Goal: Information Seeking & Learning: Compare options

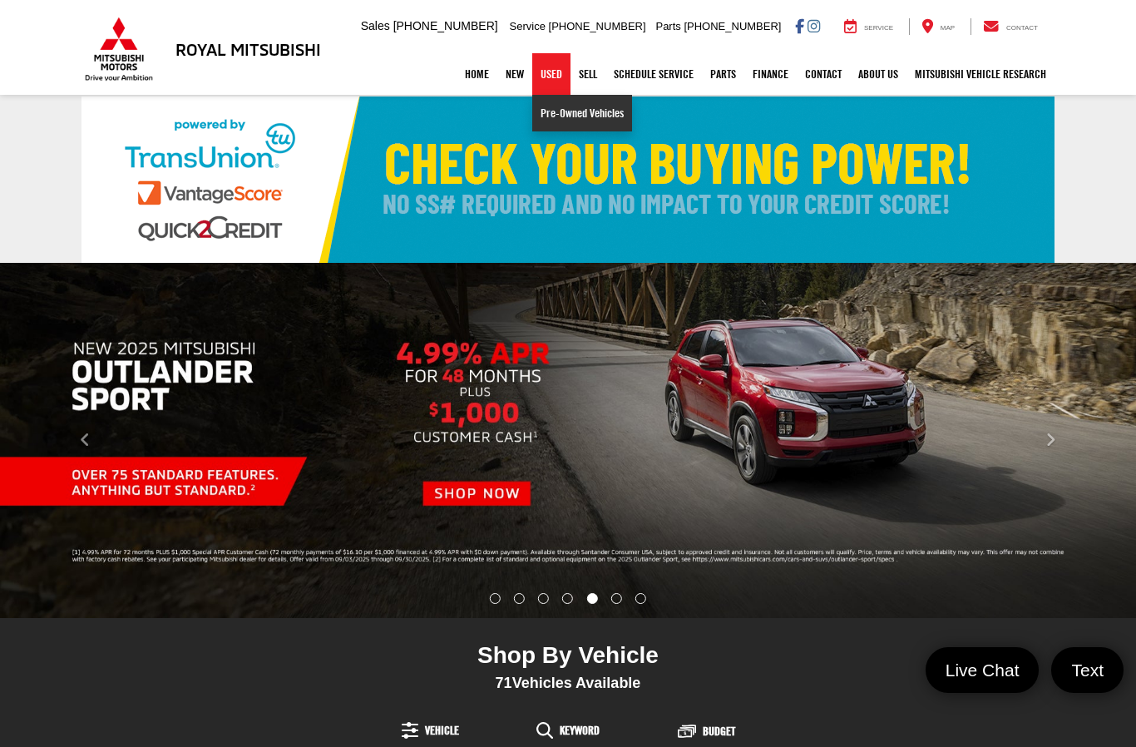
click at [586, 116] on link "Pre-Owned Vehicles" at bounding box center [582, 113] width 100 height 37
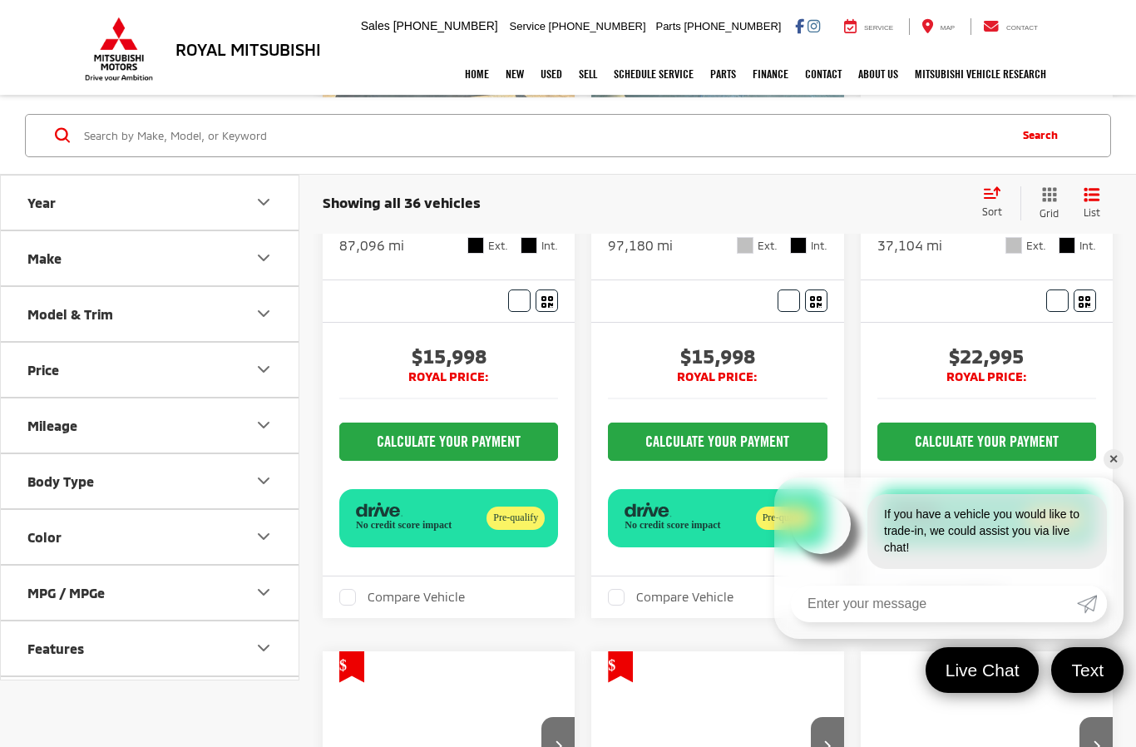
scroll to position [370, 0]
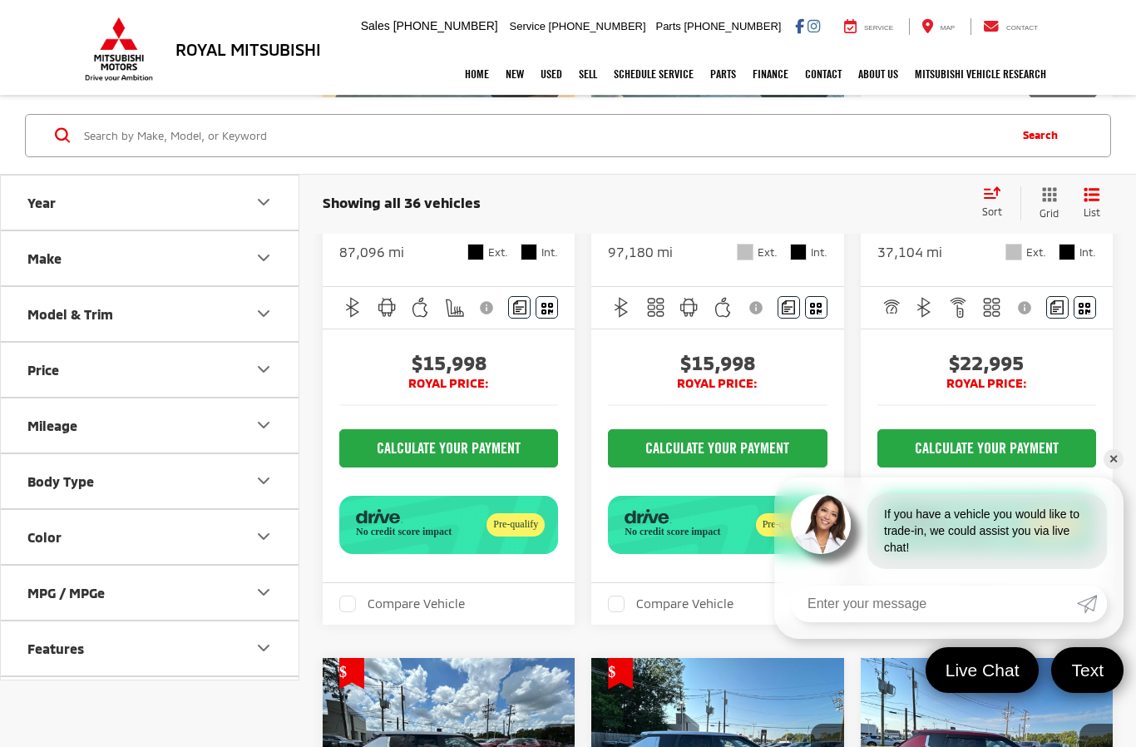
click at [254, 479] on icon "Body Type" at bounding box center [264, 481] width 20 height 20
click at [238, 584] on label "Truck - Crew Cab (1)" at bounding box center [224, 564] width 67 height 89
click at [0, 0] on input "Truck - Crew Cab (1)" at bounding box center [0, 0] width 0 height 0
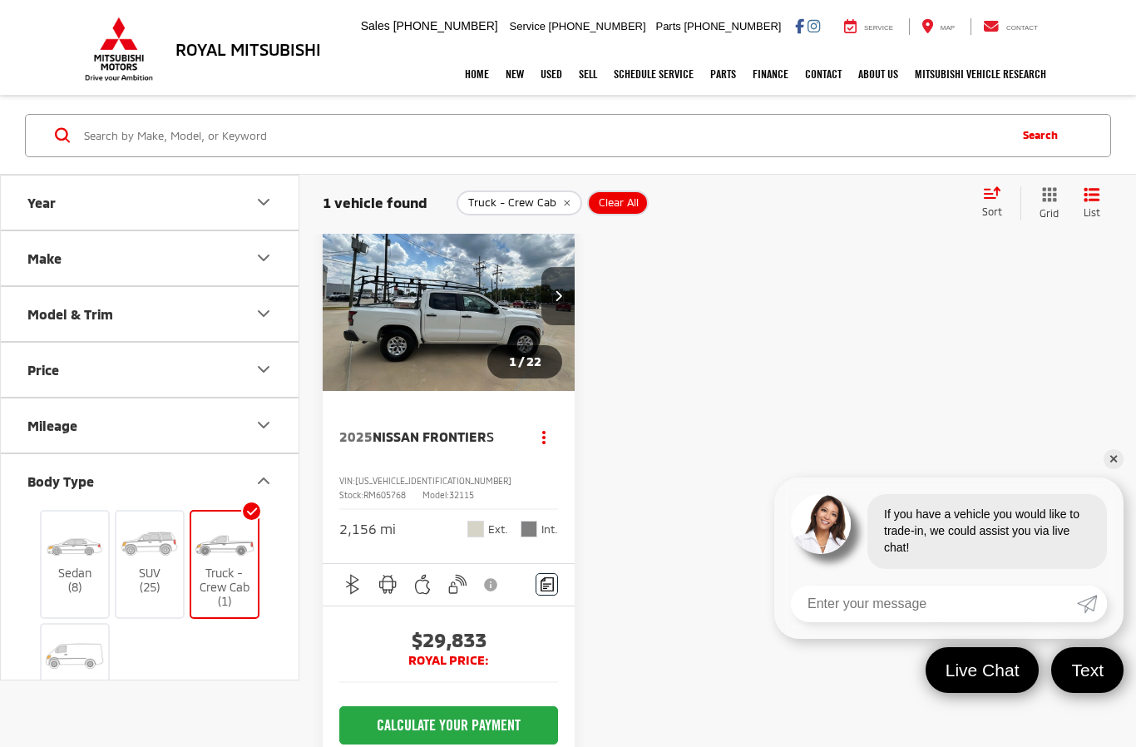
scroll to position [91, 0]
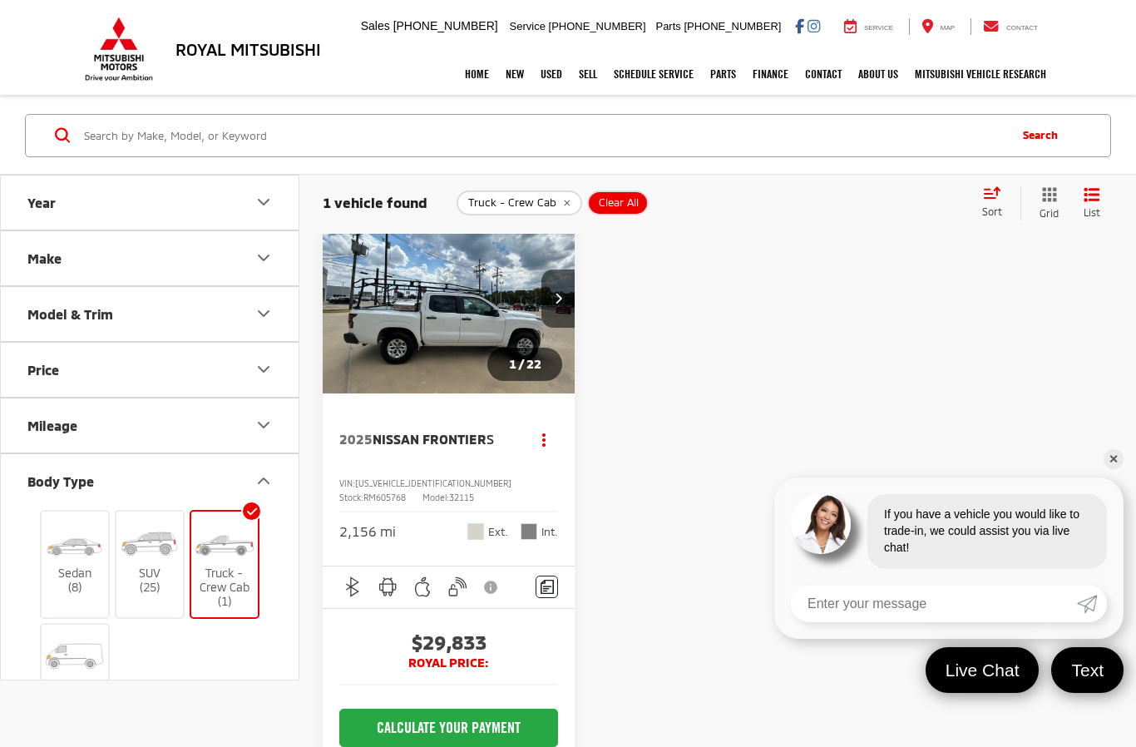
click at [228, 563] on img at bounding box center [224, 543] width 62 height 47
click at [0, 0] on input "Truck - Crew Cab (1)" at bounding box center [0, 0] width 0 height 0
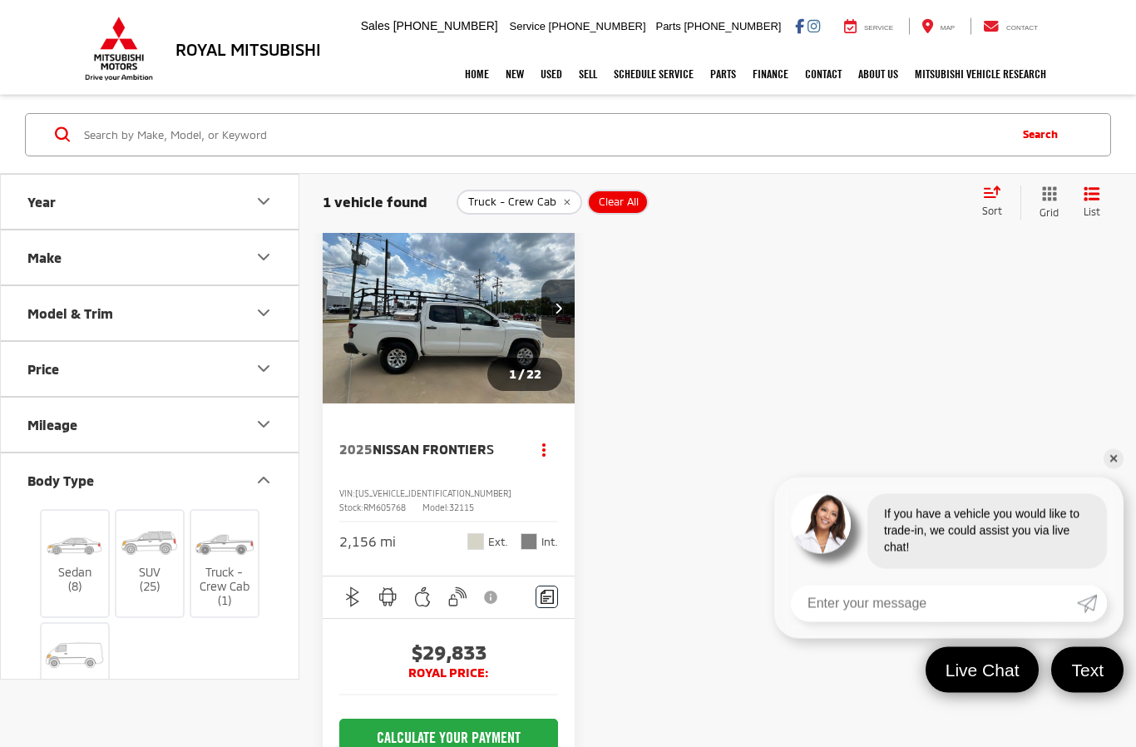
scroll to position [73, 0]
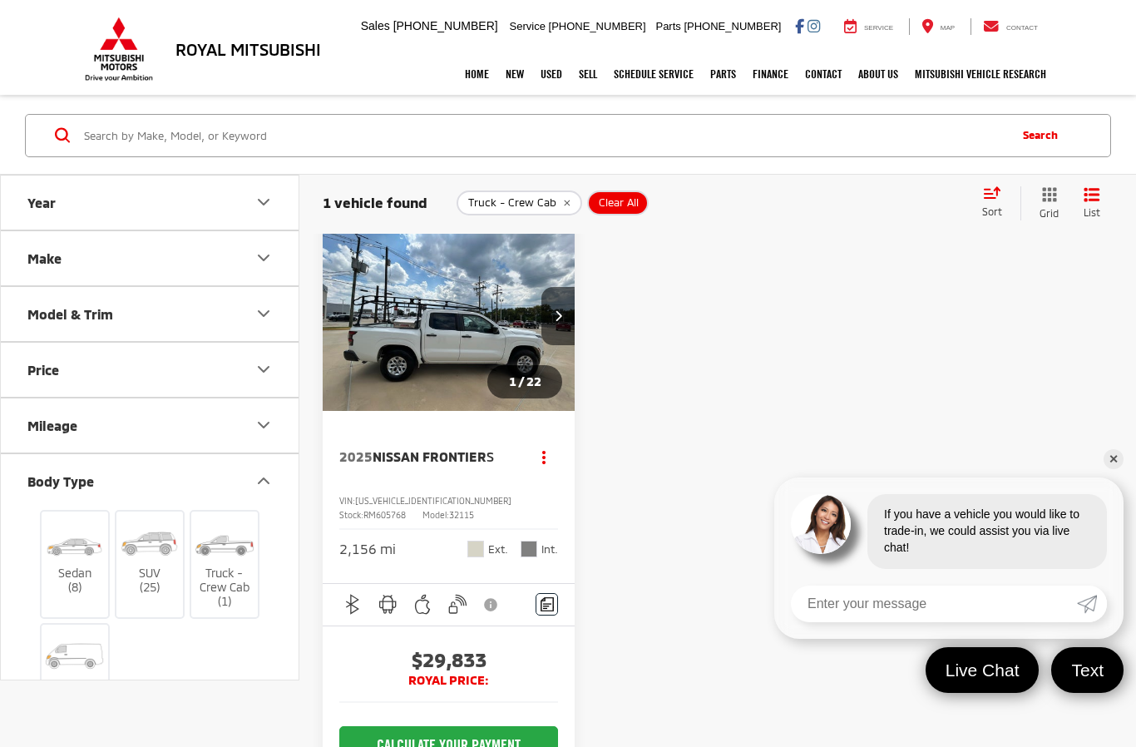
click at [168, 592] on label "SUV (25)" at bounding box center [149, 557] width 67 height 75
click at [0, 0] on input "SUV (25)" at bounding box center [0, 0] width 0 height 0
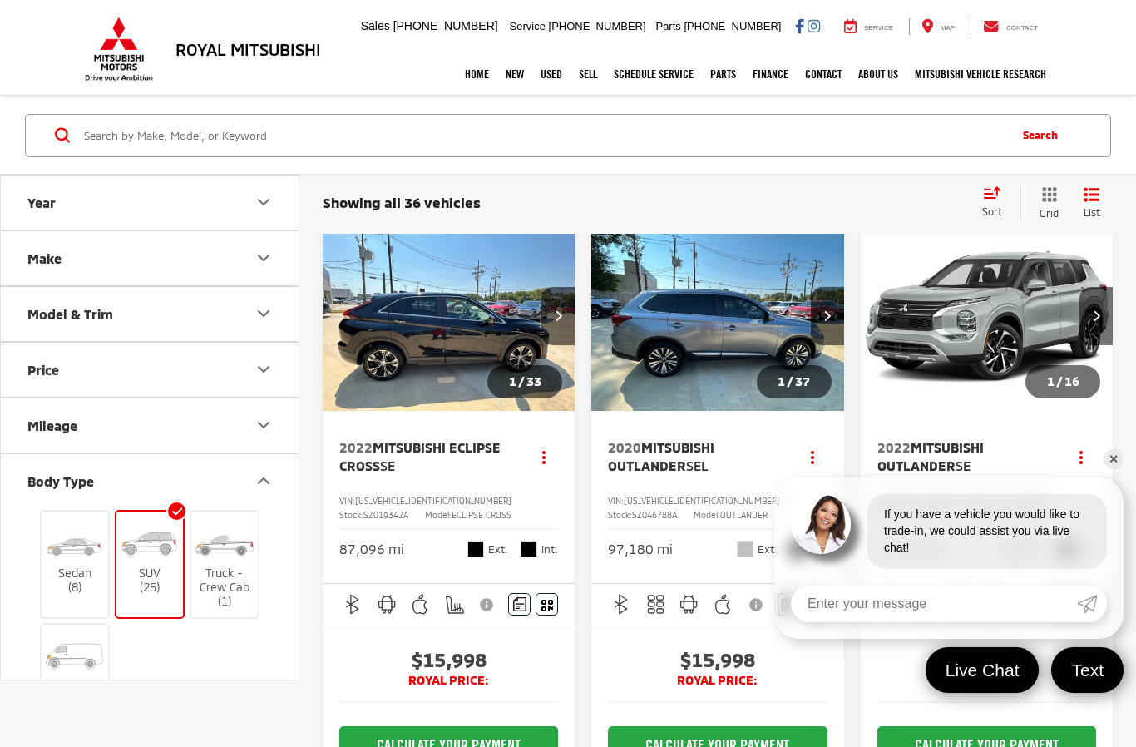
scroll to position [60, 0]
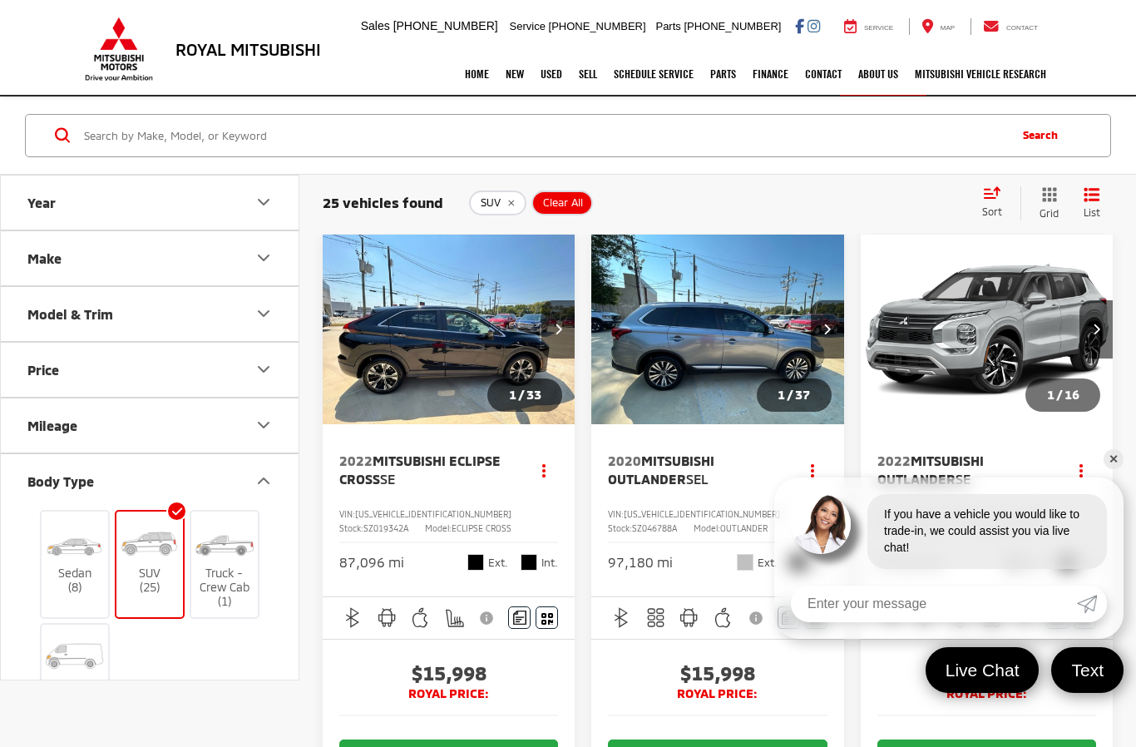
click at [1108, 469] on link "✕" at bounding box center [1113, 459] width 20 height 20
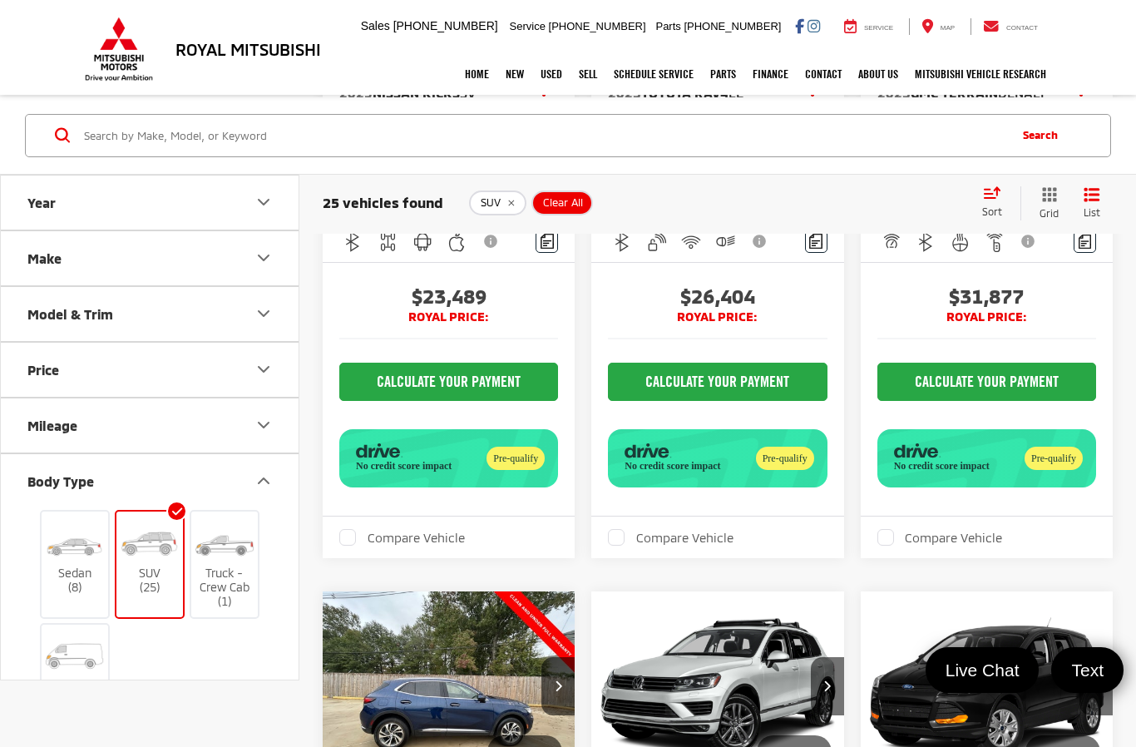
scroll to position [4838, 0]
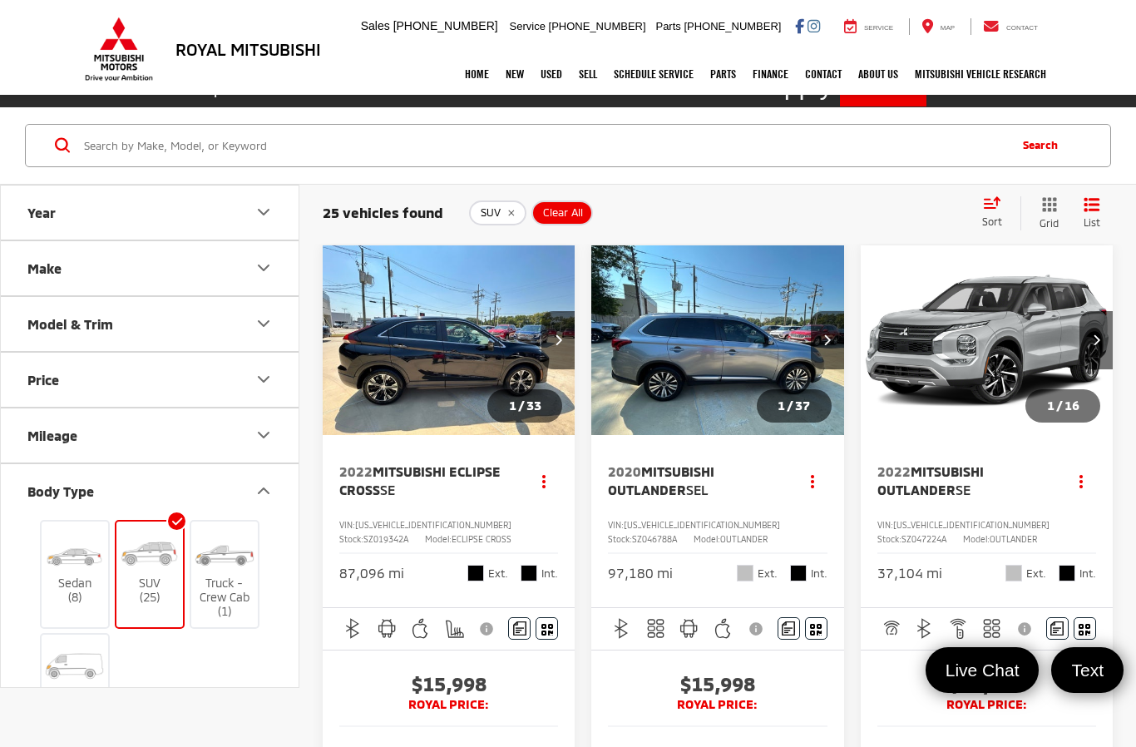
scroll to position [57, 0]
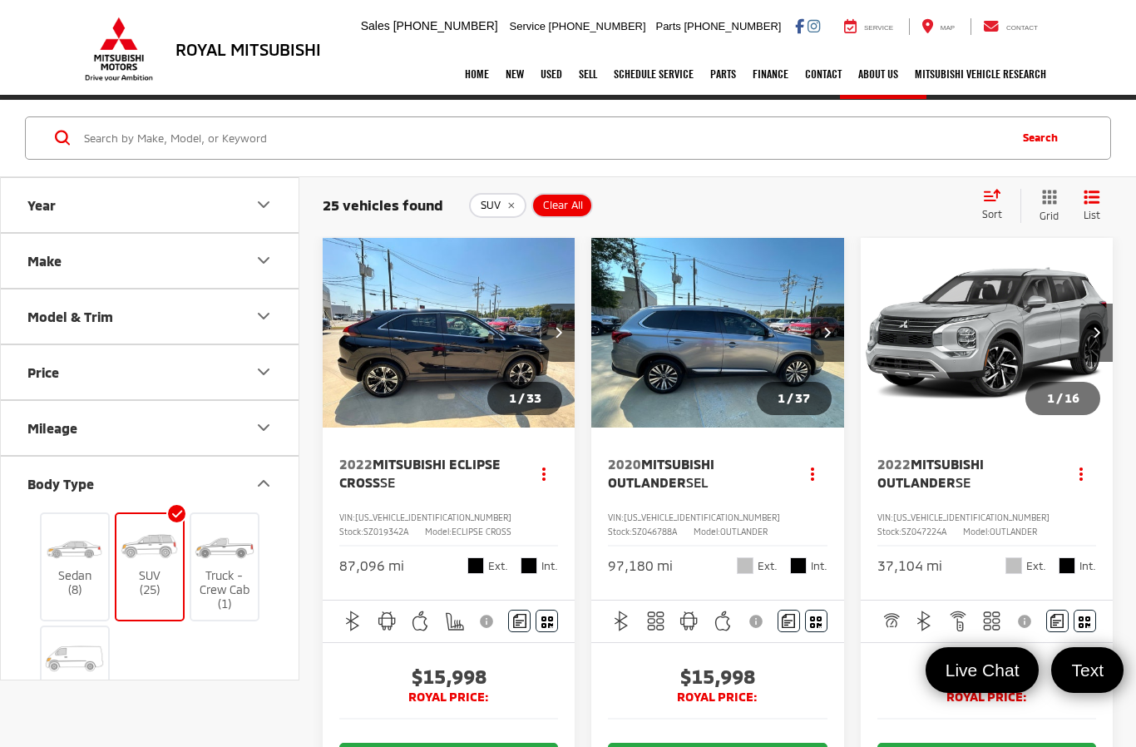
click at [1009, 489] on span "2022 Mitsubishi Outlander SE" at bounding box center [963, 473] width 173 height 37
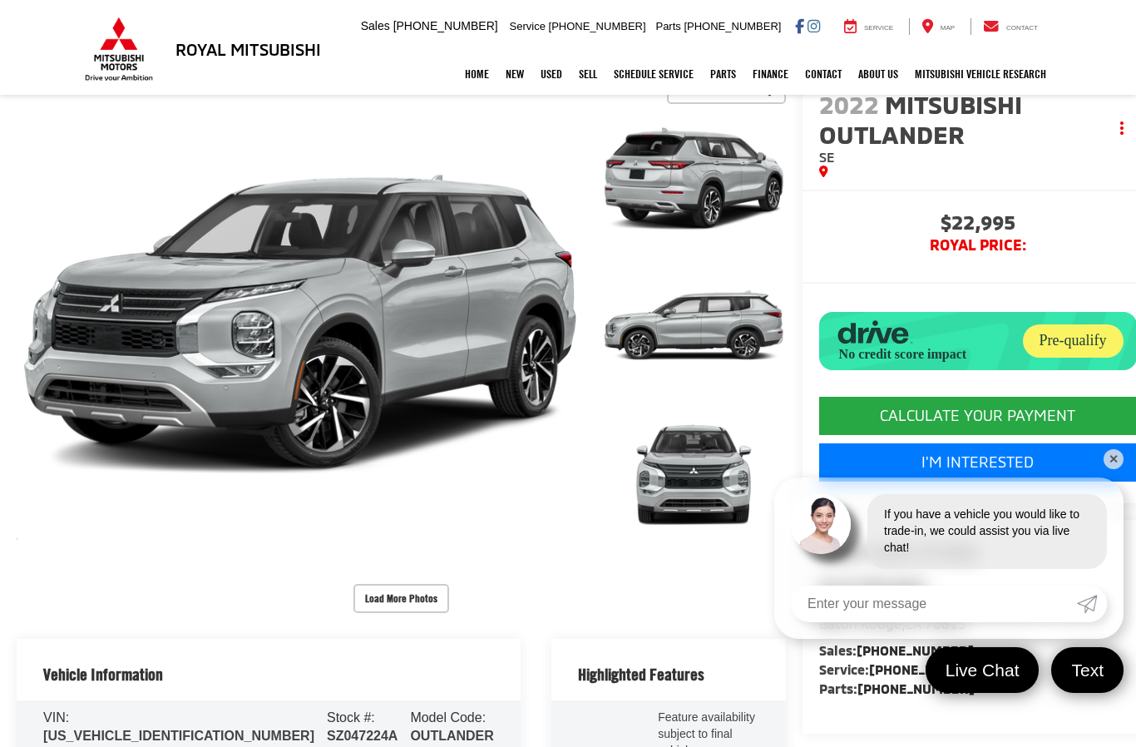
click at [1114, 469] on link "✕" at bounding box center [1113, 459] width 20 height 20
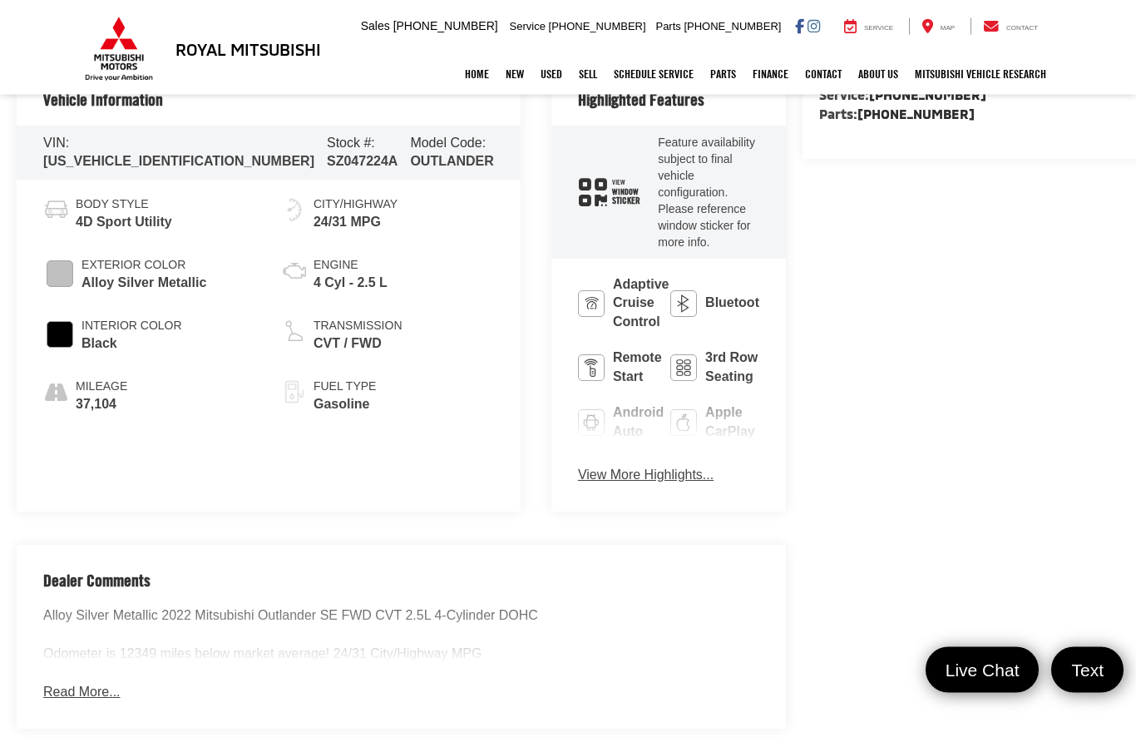
scroll to position [758, 0]
click at [95, 683] on button "Read More..." at bounding box center [81, 692] width 76 height 19
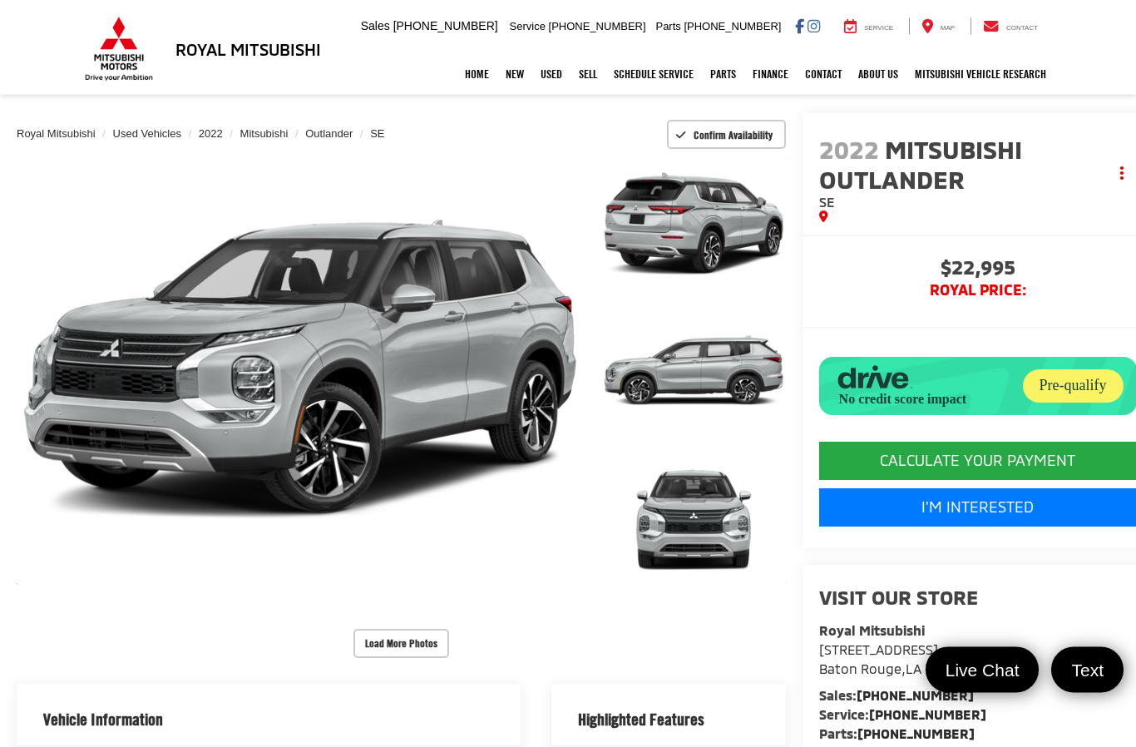
scroll to position [139, 0]
click at [383, 629] on button "Load More Photos" at bounding box center [401, 643] width 96 height 29
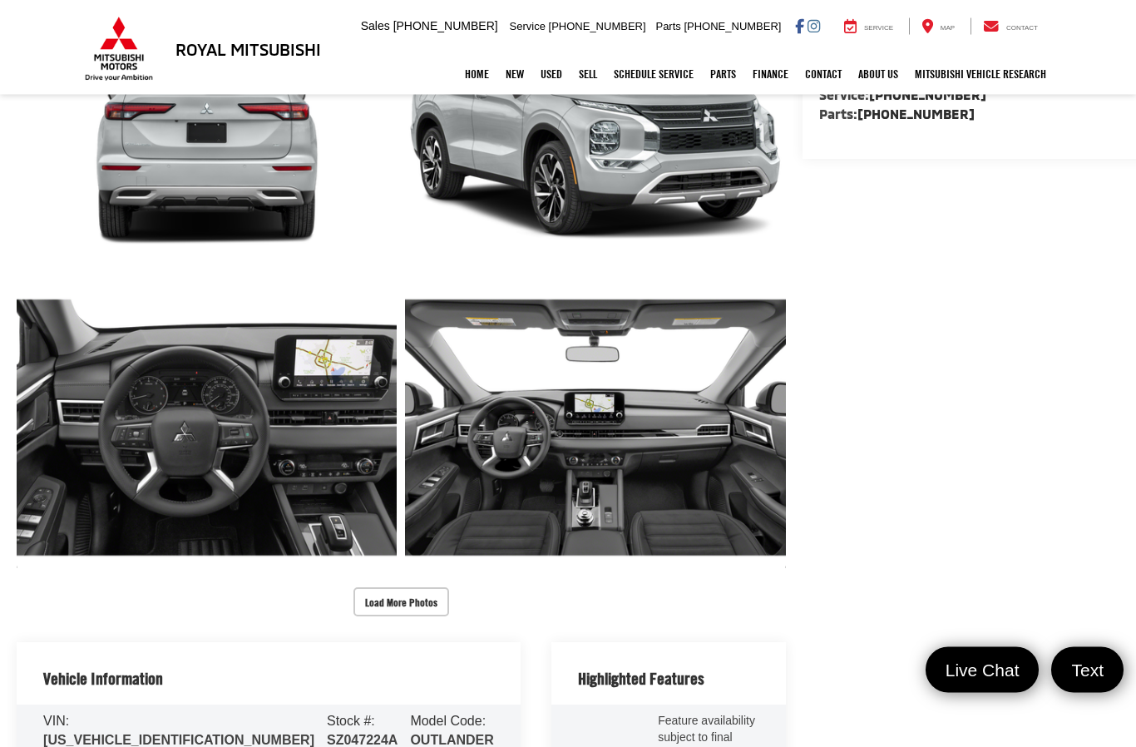
scroll to position [849, 0]
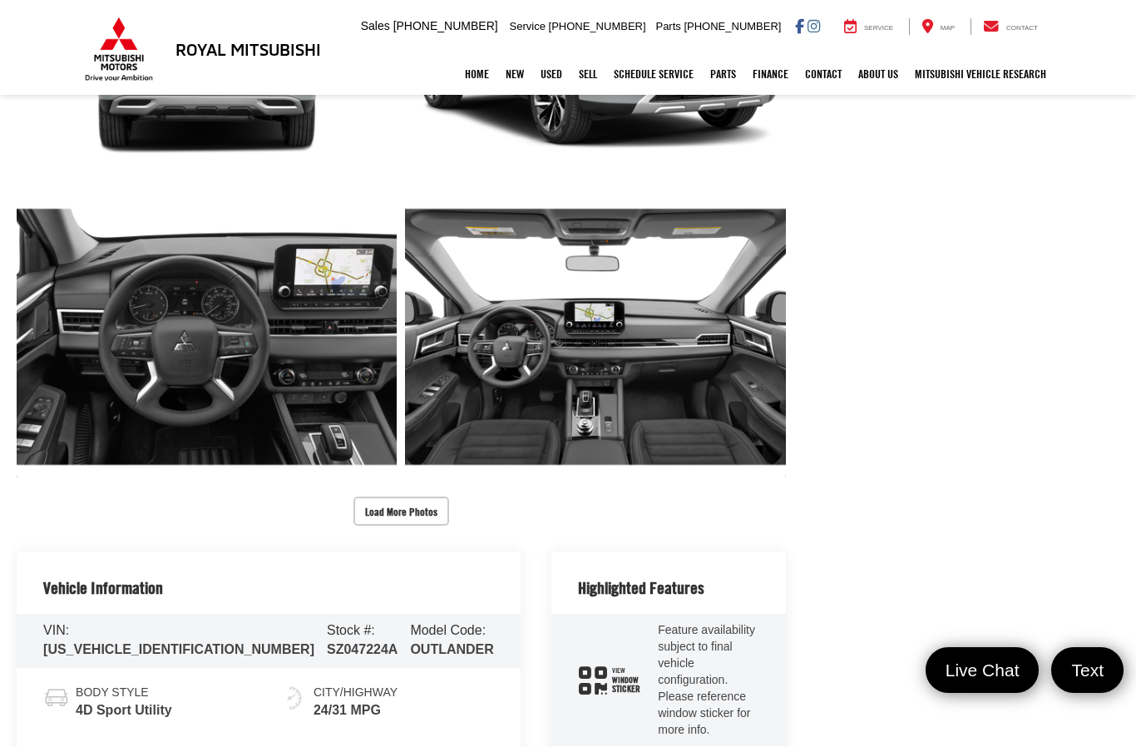
click at [365, 496] on button "Load More Photos" at bounding box center [401, 510] width 96 height 29
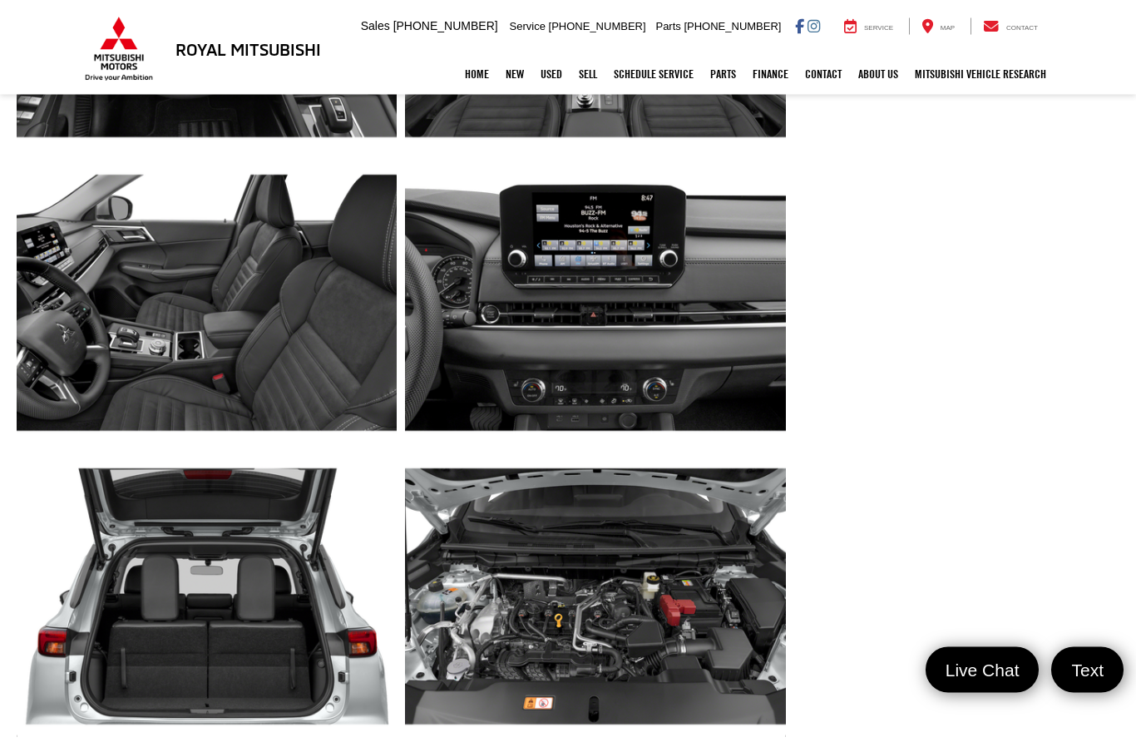
scroll to position [1177, 0]
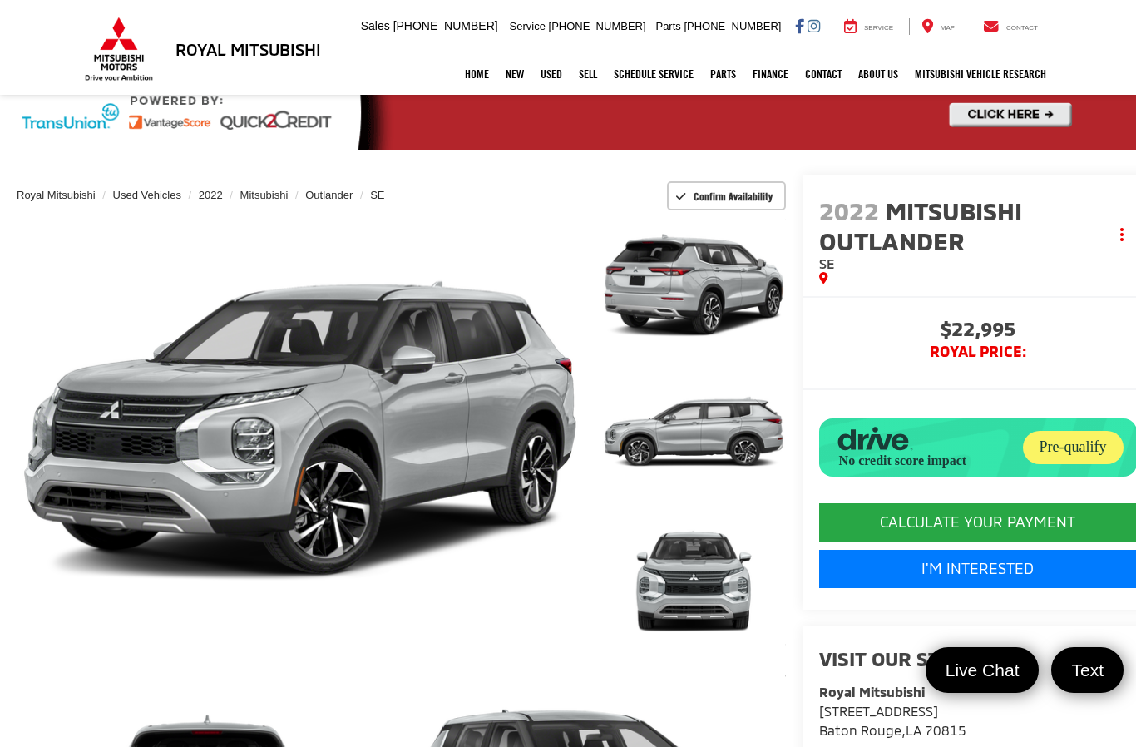
scroll to position [0, 0]
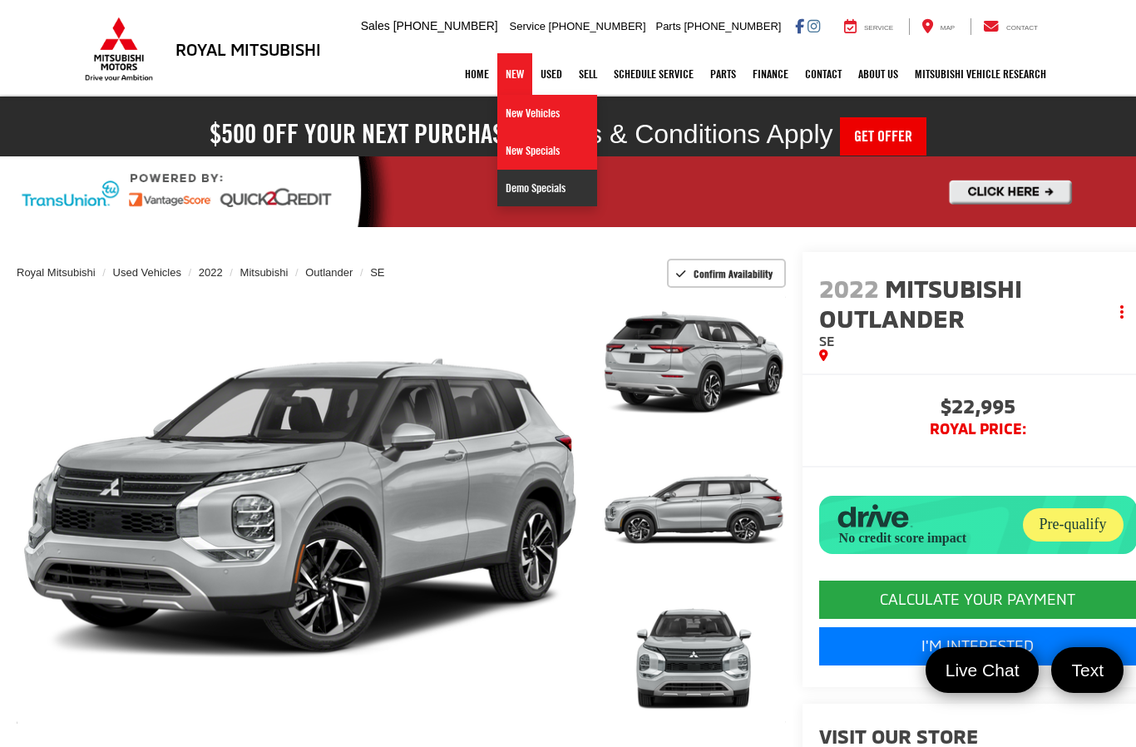
click at [536, 197] on link "Demo Specials" at bounding box center [547, 188] width 100 height 37
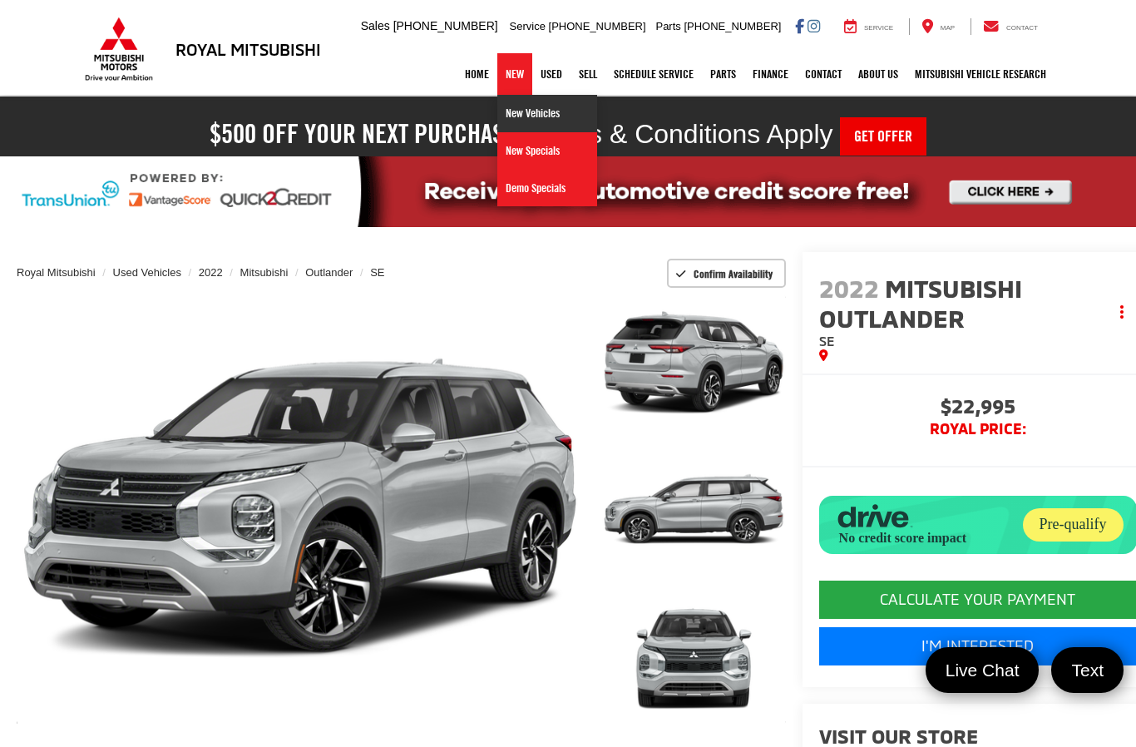
click at [537, 116] on link "New Vehicles" at bounding box center [547, 113] width 100 height 37
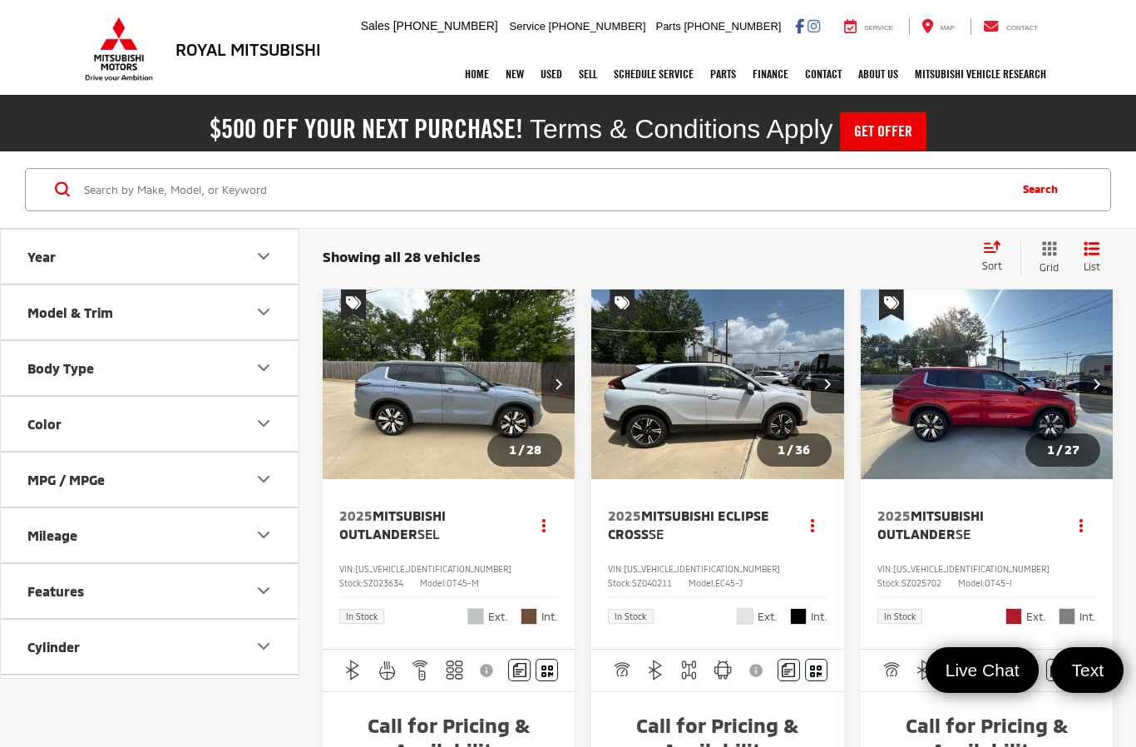
scroll to position [3, 0]
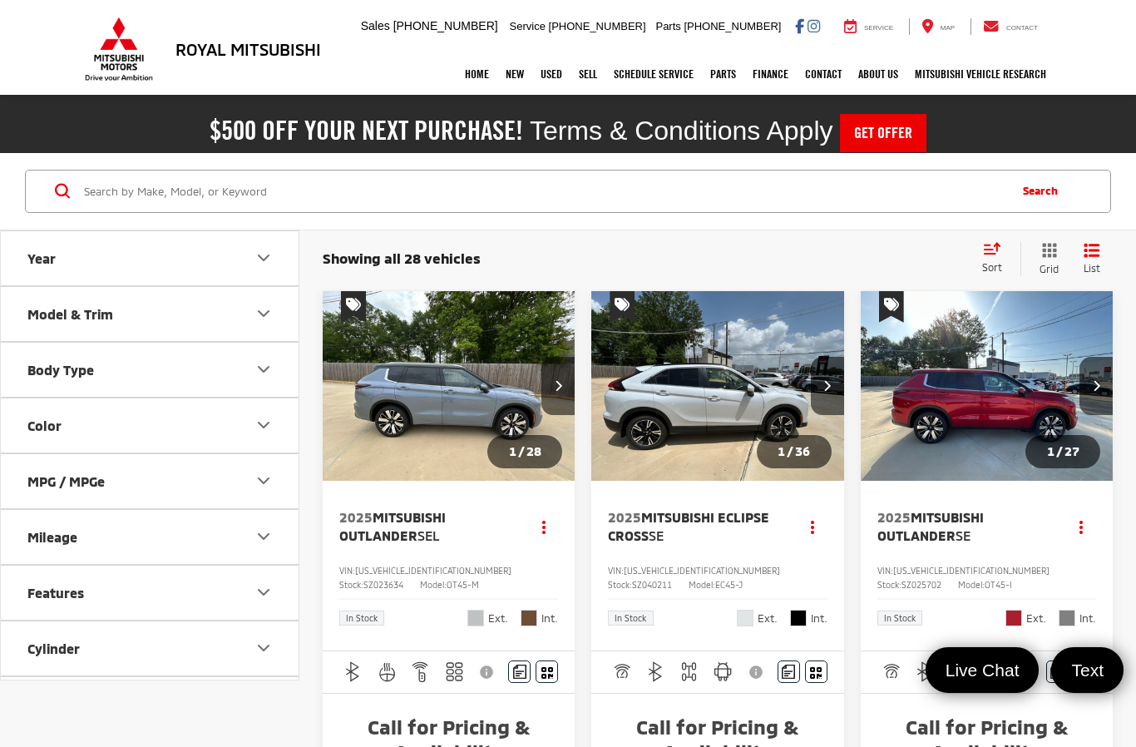
click at [25, 315] on button "Model & Trim" at bounding box center [150, 314] width 299 height 54
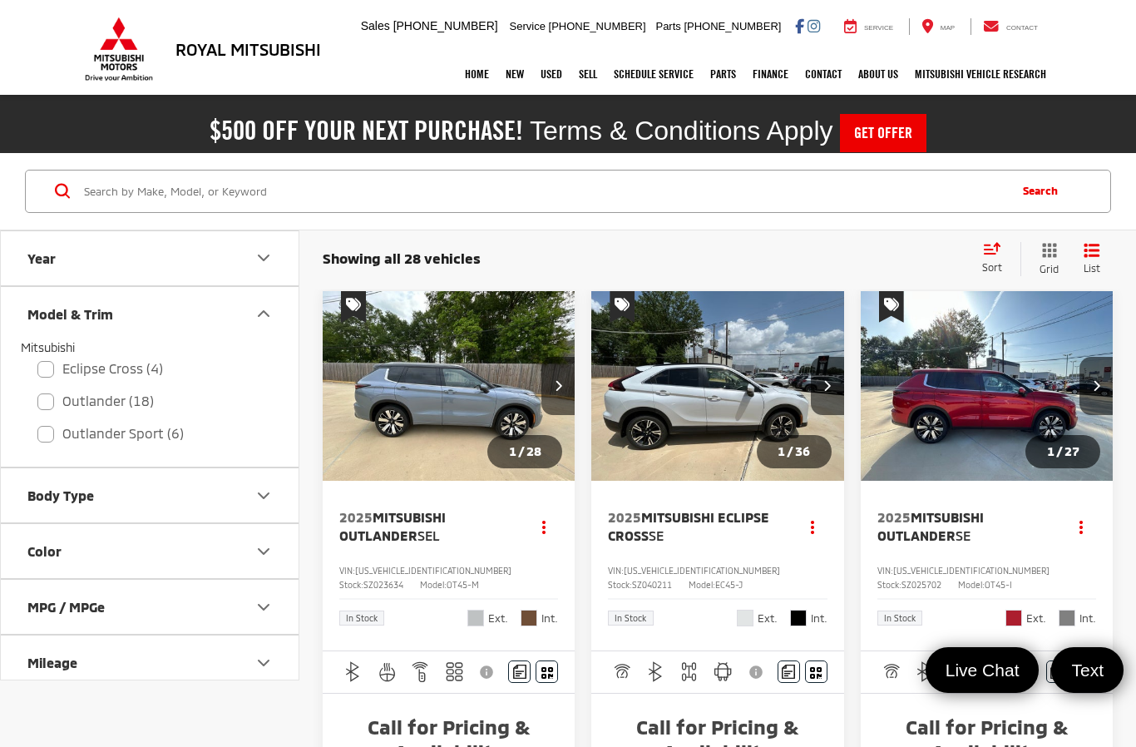
click at [49, 407] on label "Outlander (18)" at bounding box center [149, 401] width 225 height 29
click at [38, 391] on input "Outlander (18)" at bounding box center [37, 390] width 1 height 1
checkbox input "true"
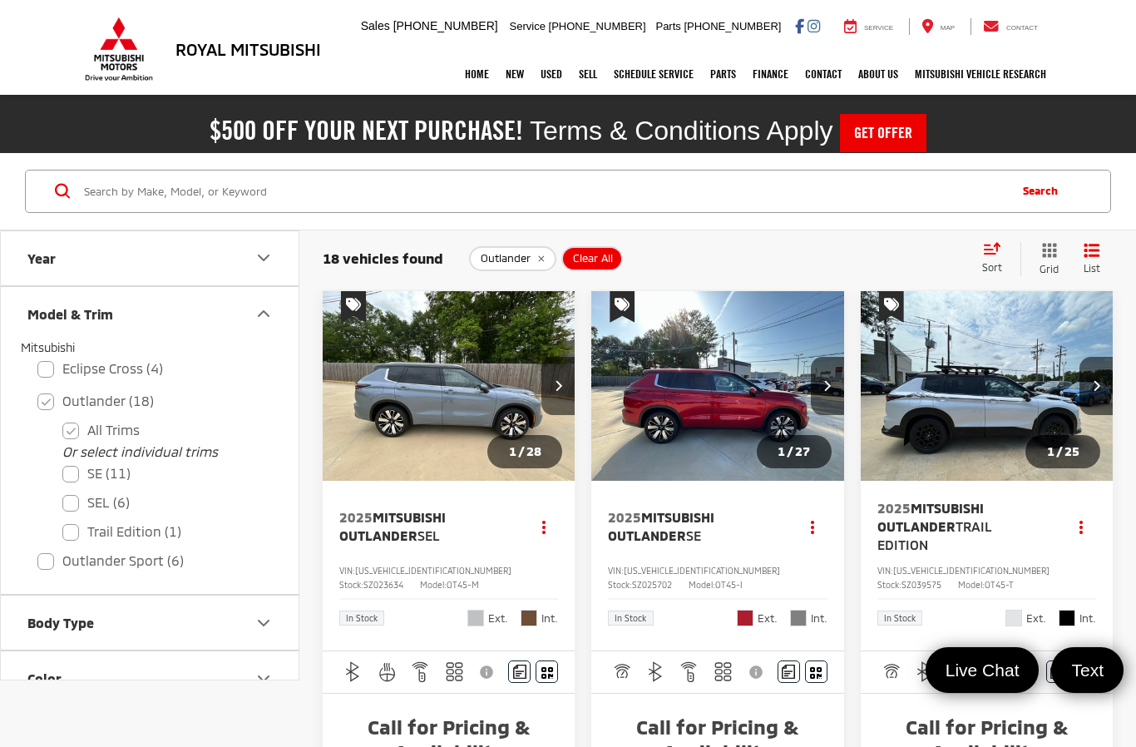
click at [47, 560] on label "Outlander Sport (6)" at bounding box center [149, 560] width 225 height 29
click at [38, 550] on input "Outlander Sport (6)" at bounding box center [37, 550] width 1 height 1
checkbox input "true"
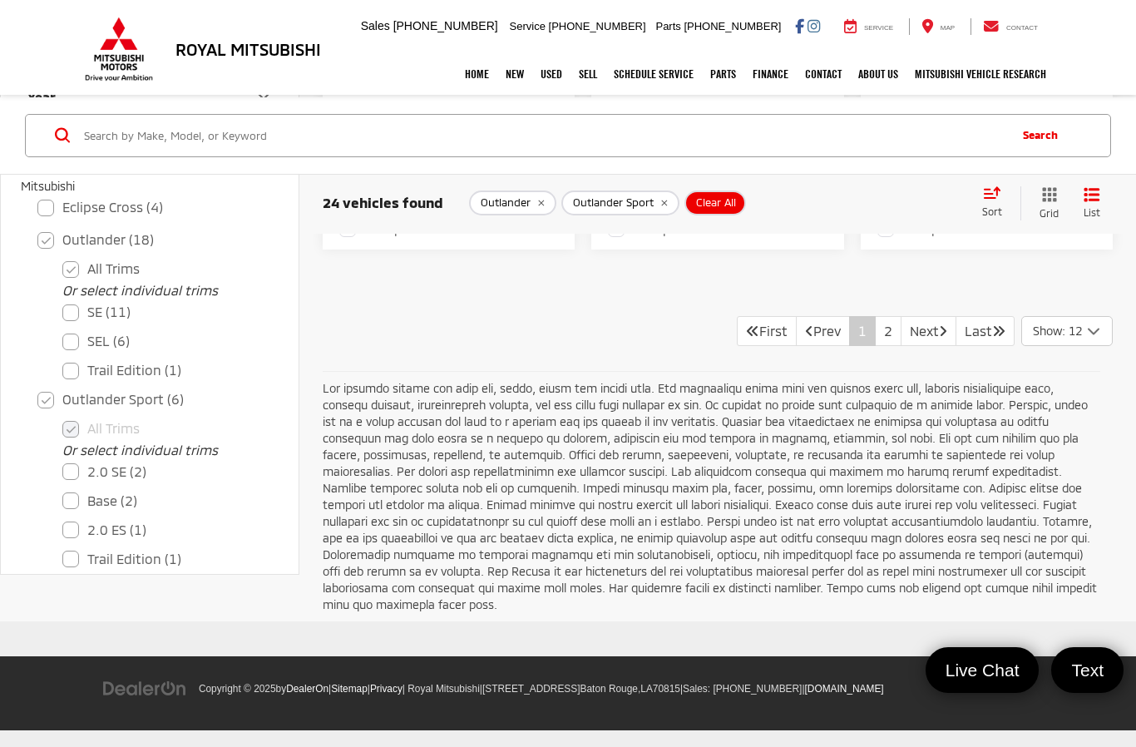
scroll to position [3502, 0]
click at [1088, 342] on icon "Select number of vehicles per page" at bounding box center [1093, 331] width 20 height 21
click at [1087, 471] on button "Show: 96" at bounding box center [1067, 457] width 90 height 30
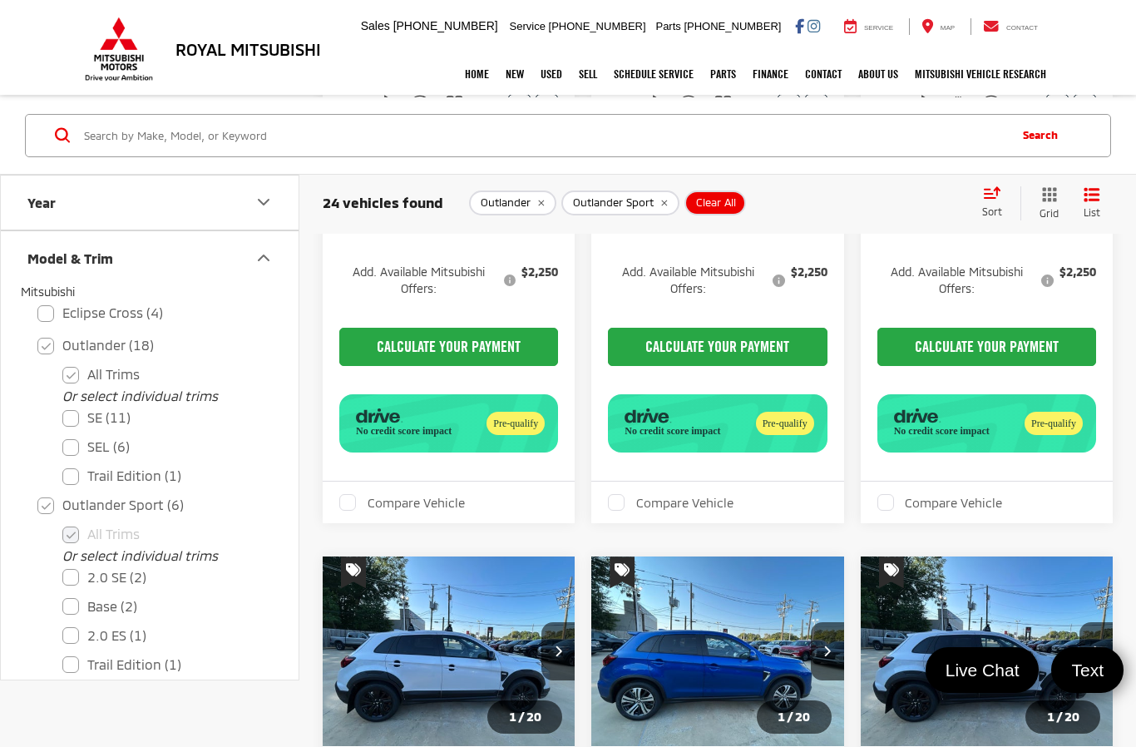
scroll to position [3949, 0]
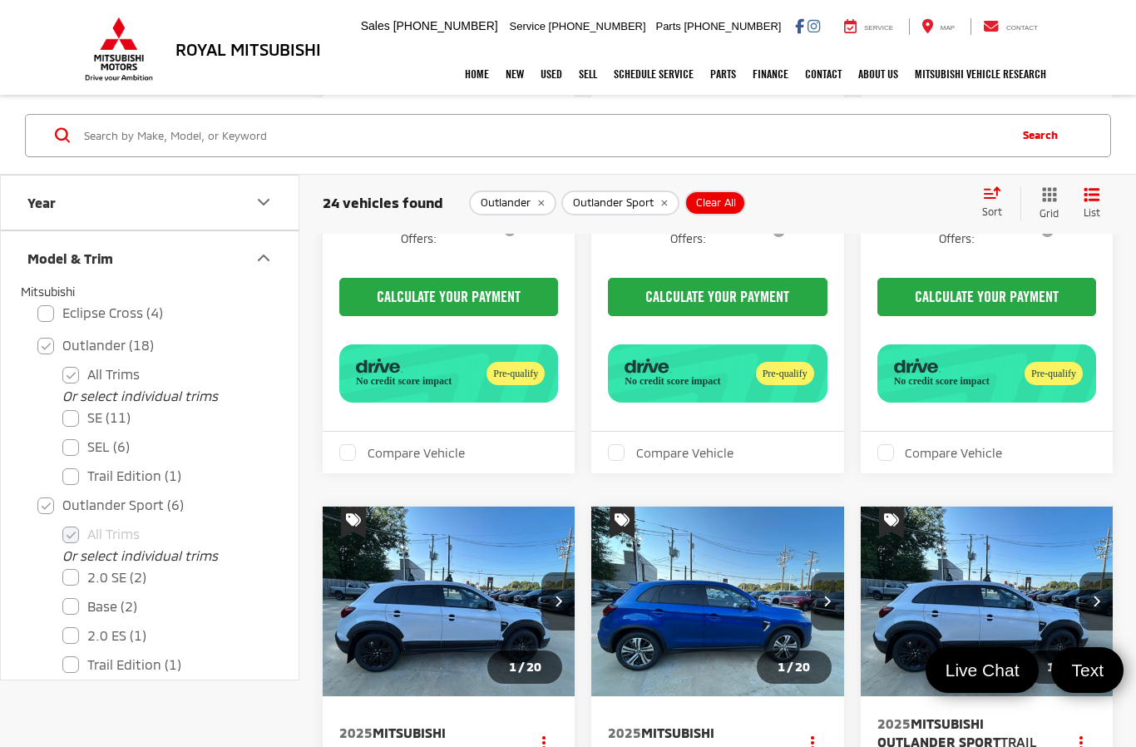
click at [987, 194] on button "Less" at bounding box center [986, 179] width 51 height 30
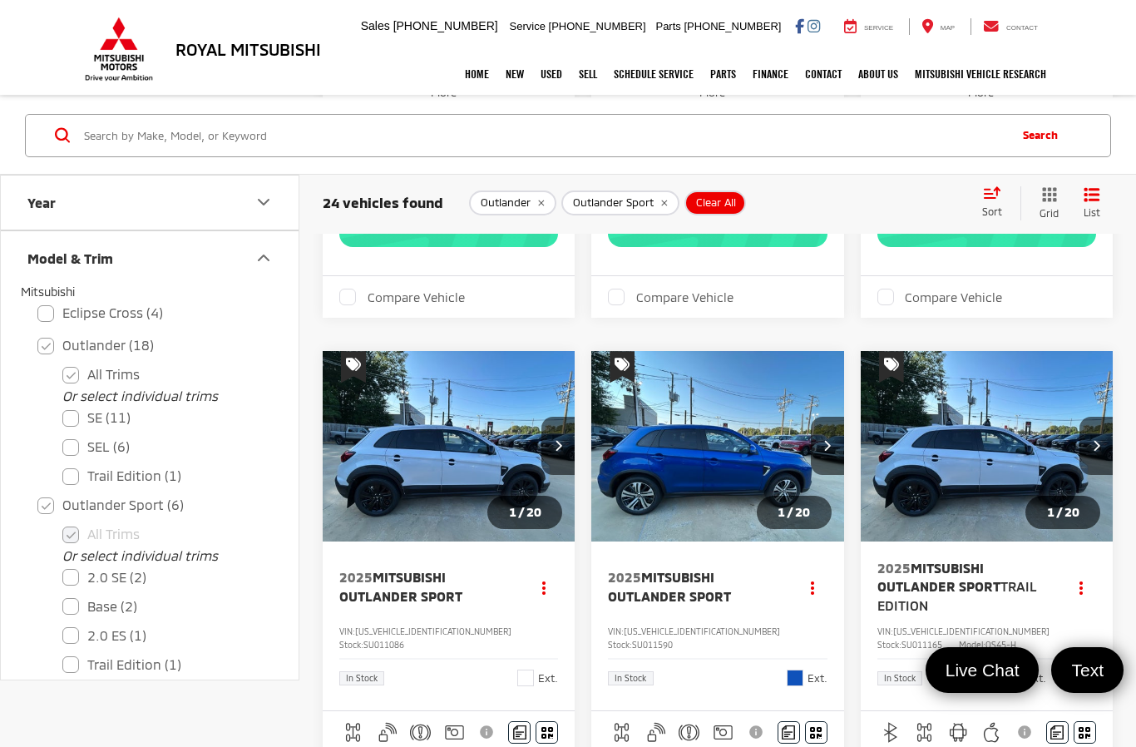
scroll to position [3671, 0]
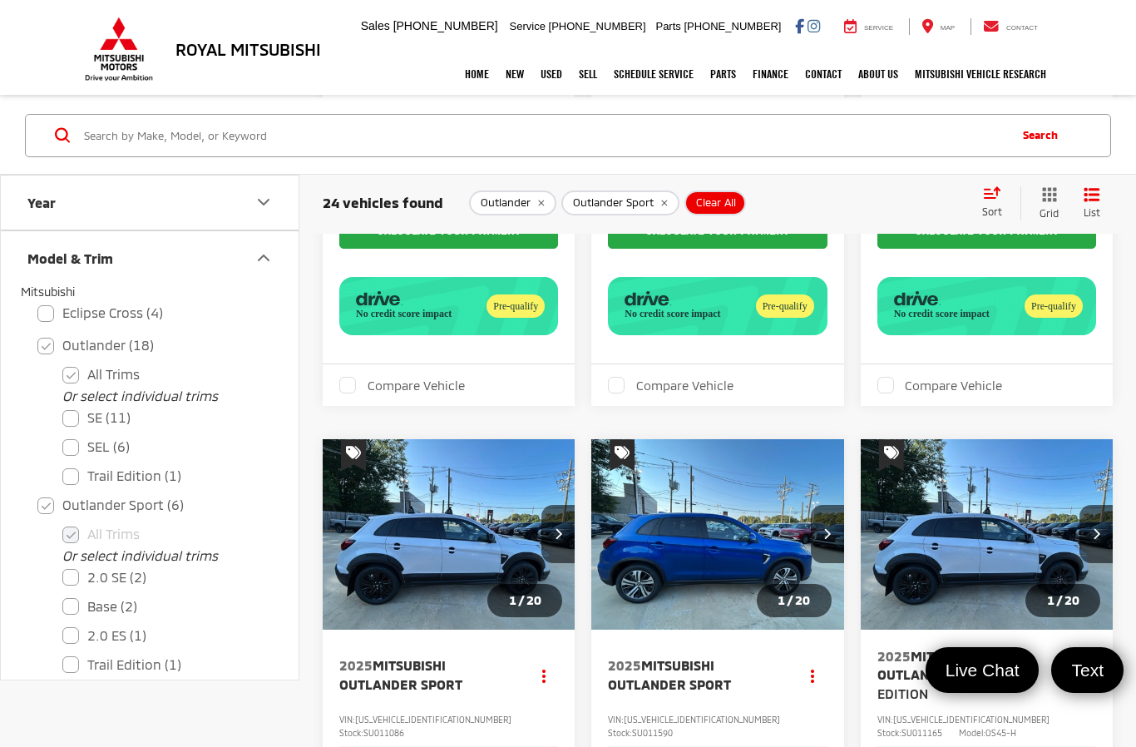
click at [992, 187] on span "More" at bounding box center [981, 180] width 26 height 13
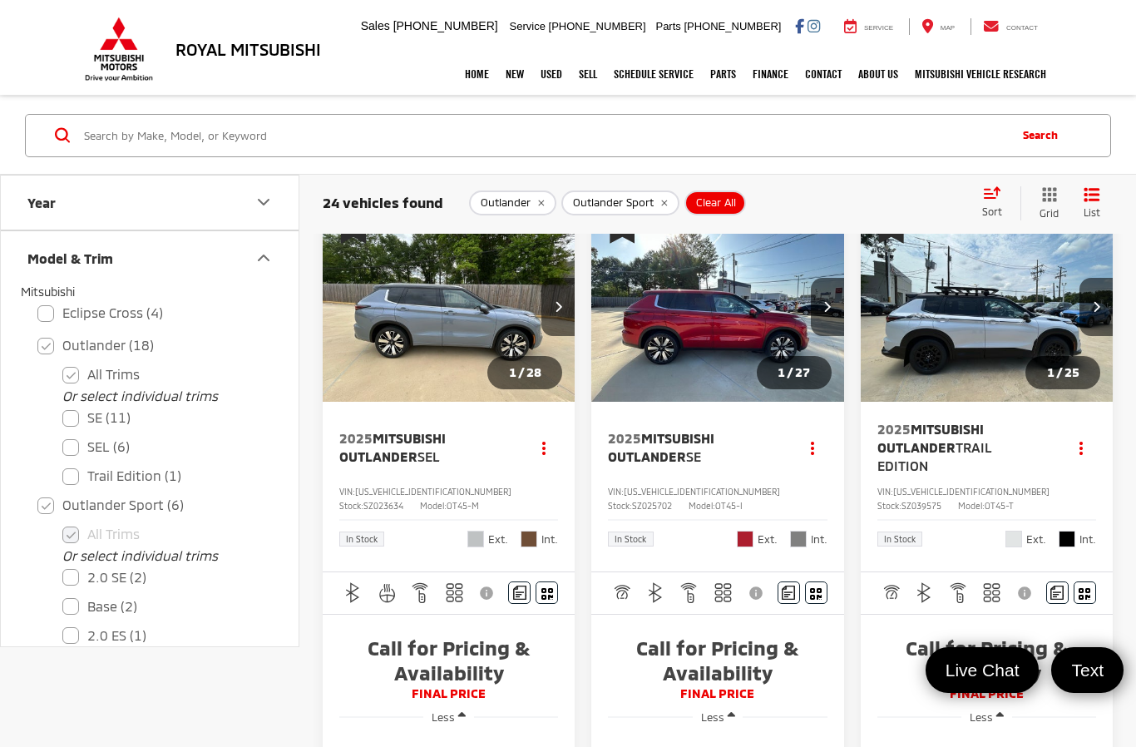
scroll to position [0, 0]
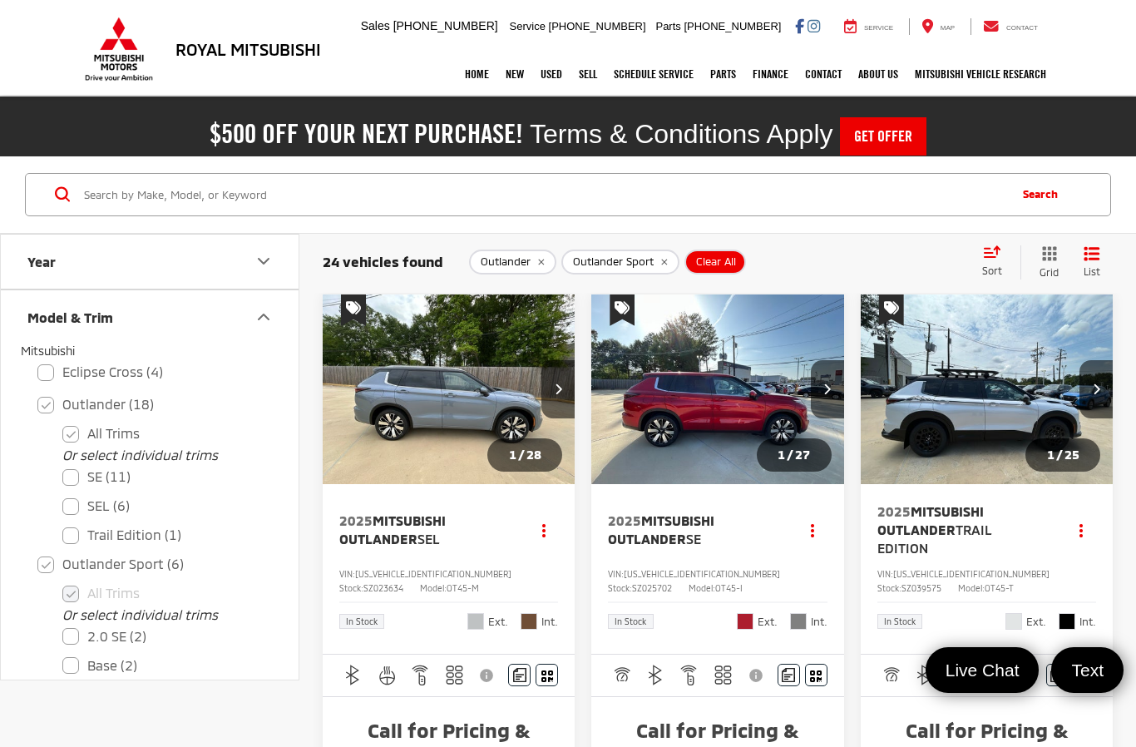
click at [746, 2] on div "Royal Mitsubishi 9255 Airline Hwy, Baton Rouge, LA 70815 Sales Mobile Sales 225…" at bounding box center [567, 26] width 973 height 53
click at [595, 109] on link "Pre-Owned Vehicles" at bounding box center [582, 113] width 100 height 37
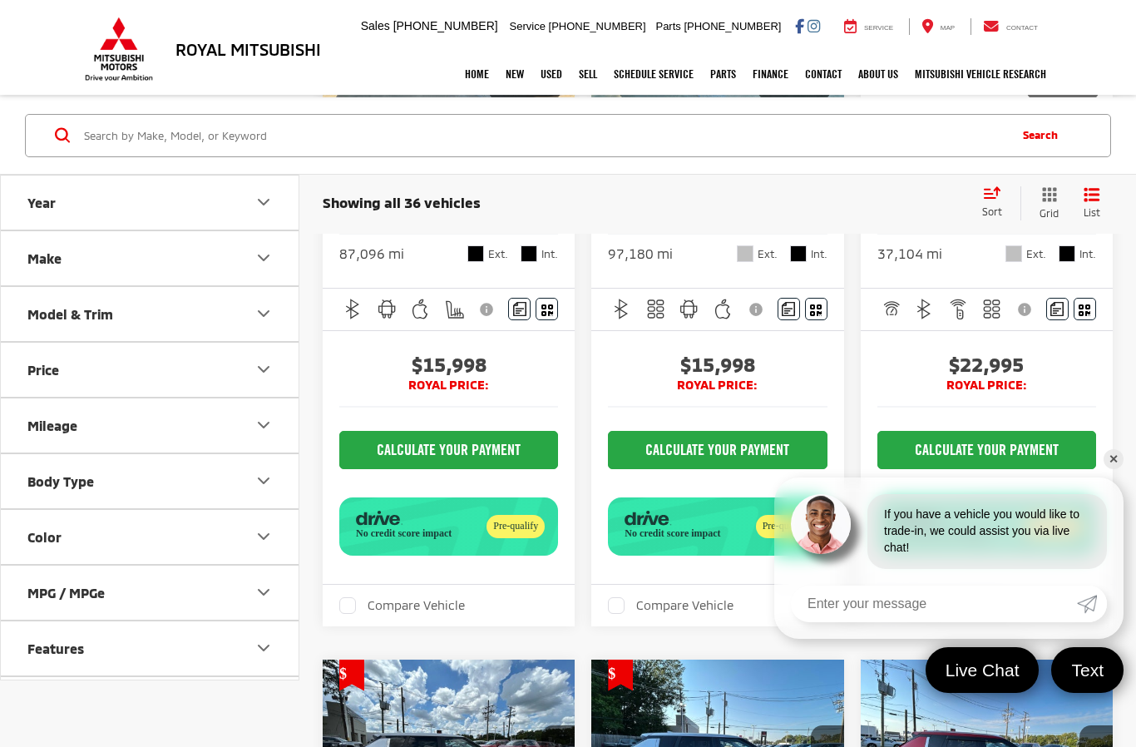
scroll to position [367, 0]
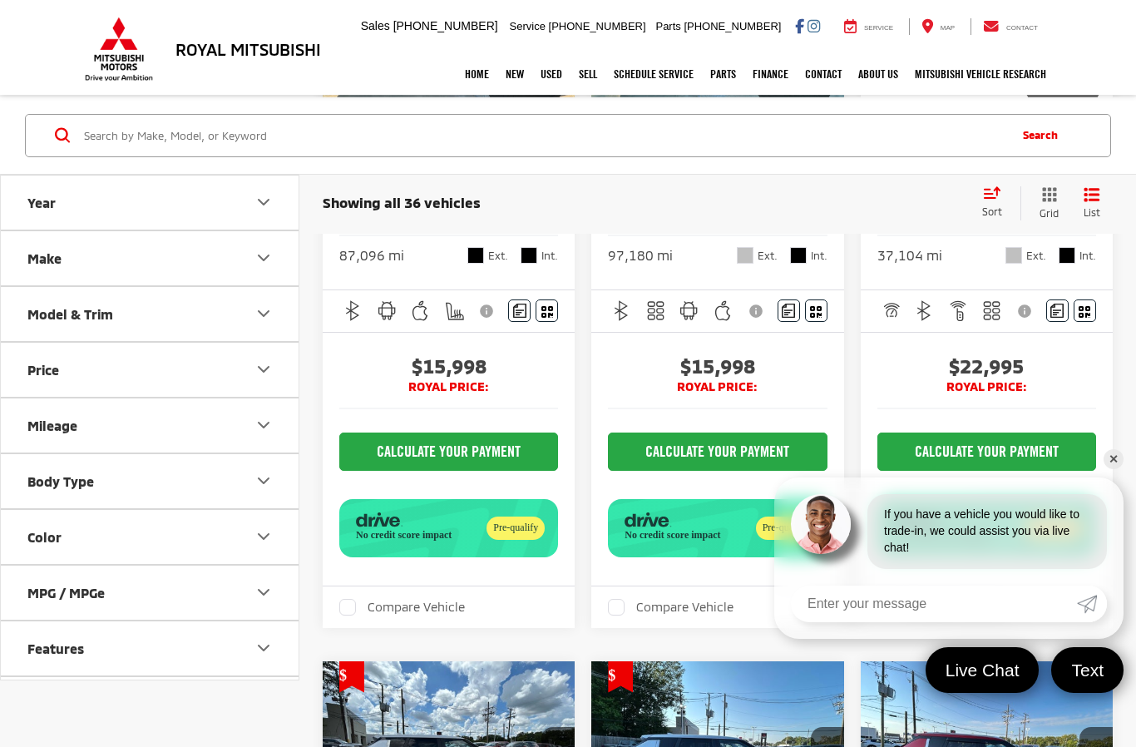
click at [264, 476] on icon "Body Type" at bounding box center [264, 481] width 20 height 20
click at [230, 558] on img at bounding box center [224, 543] width 62 height 47
click at [0, 0] on input "Truck - Crew Cab (1)" at bounding box center [0, 0] width 0 height 0
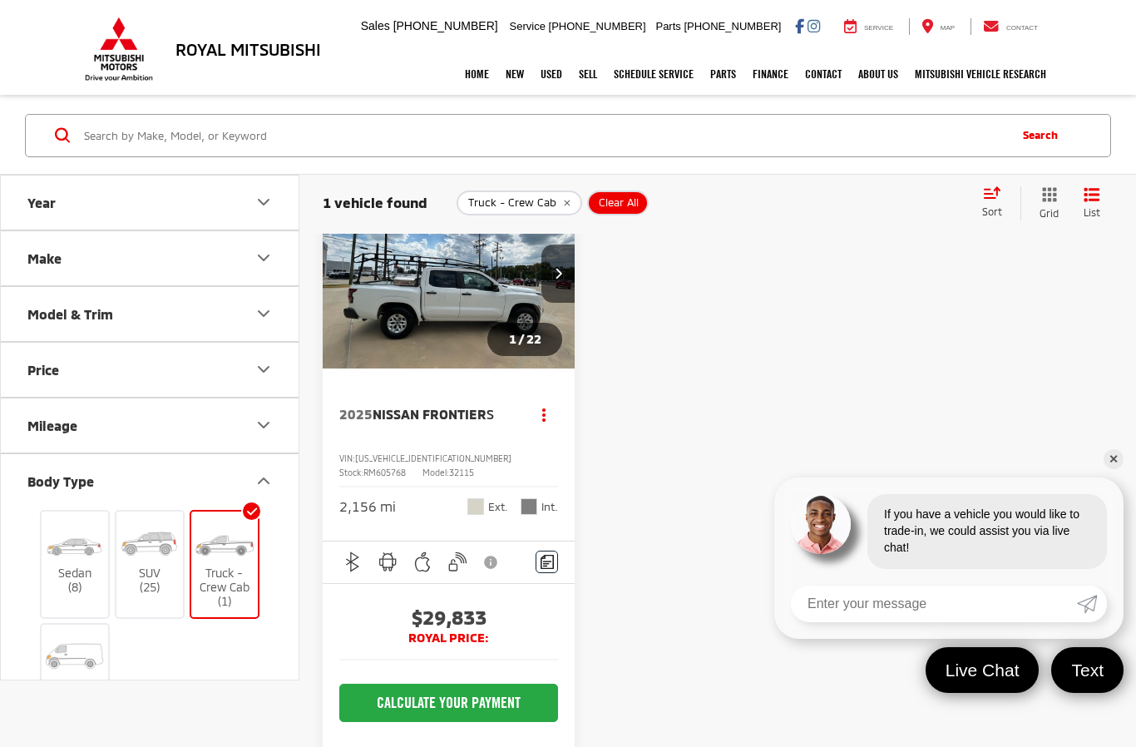
scroll to position [121, 0]
